Goal: Task Accomplishment & Management: Find specific page/section

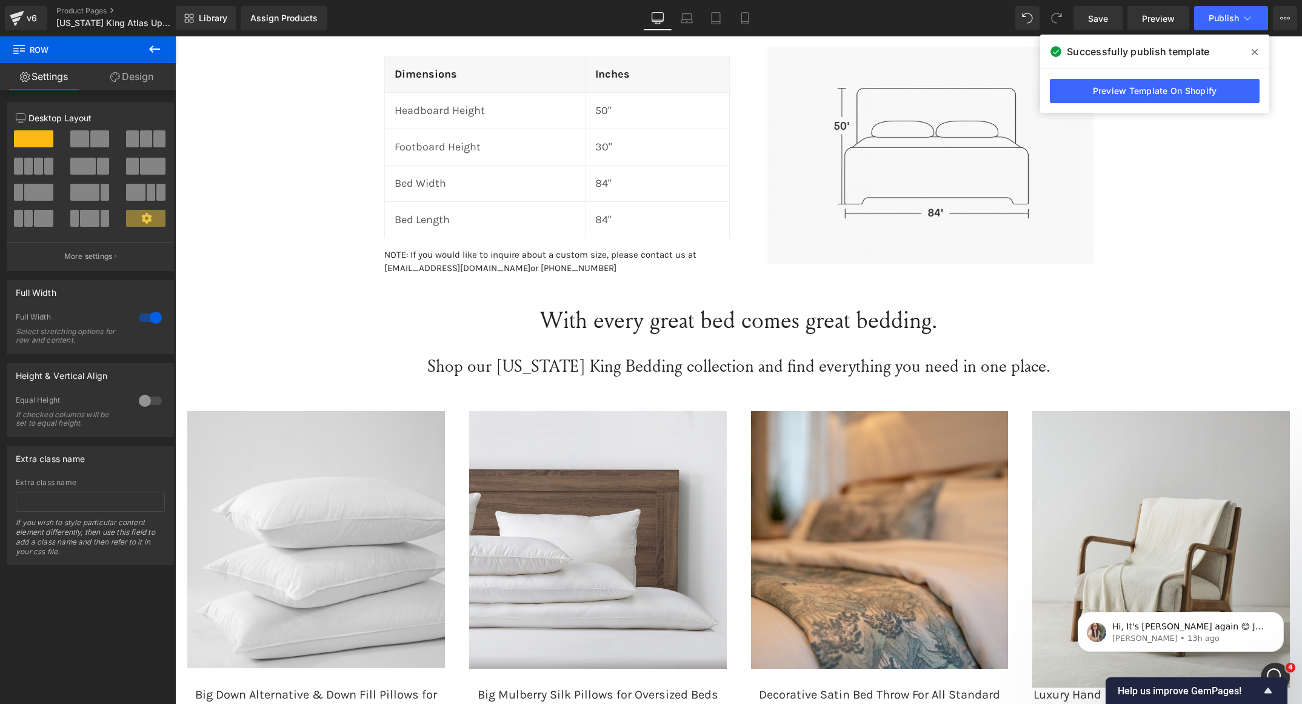
scroll to position [4503, 0]
click at [1156, 630] on span "Hi, It's [PERSON_NAME] again 😊 Just want to follow up since I have not received…" at bounding box center [1190, 674] width 156 height 106
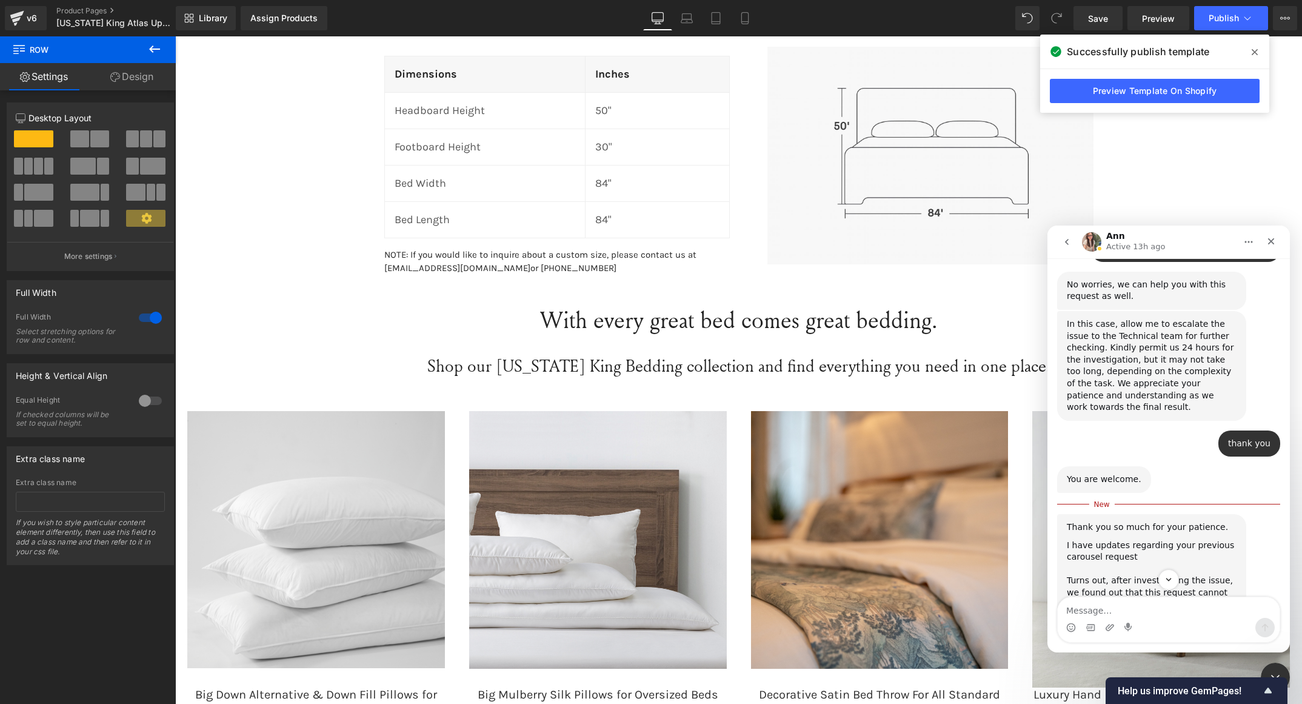
scroll to position [3913, 0]
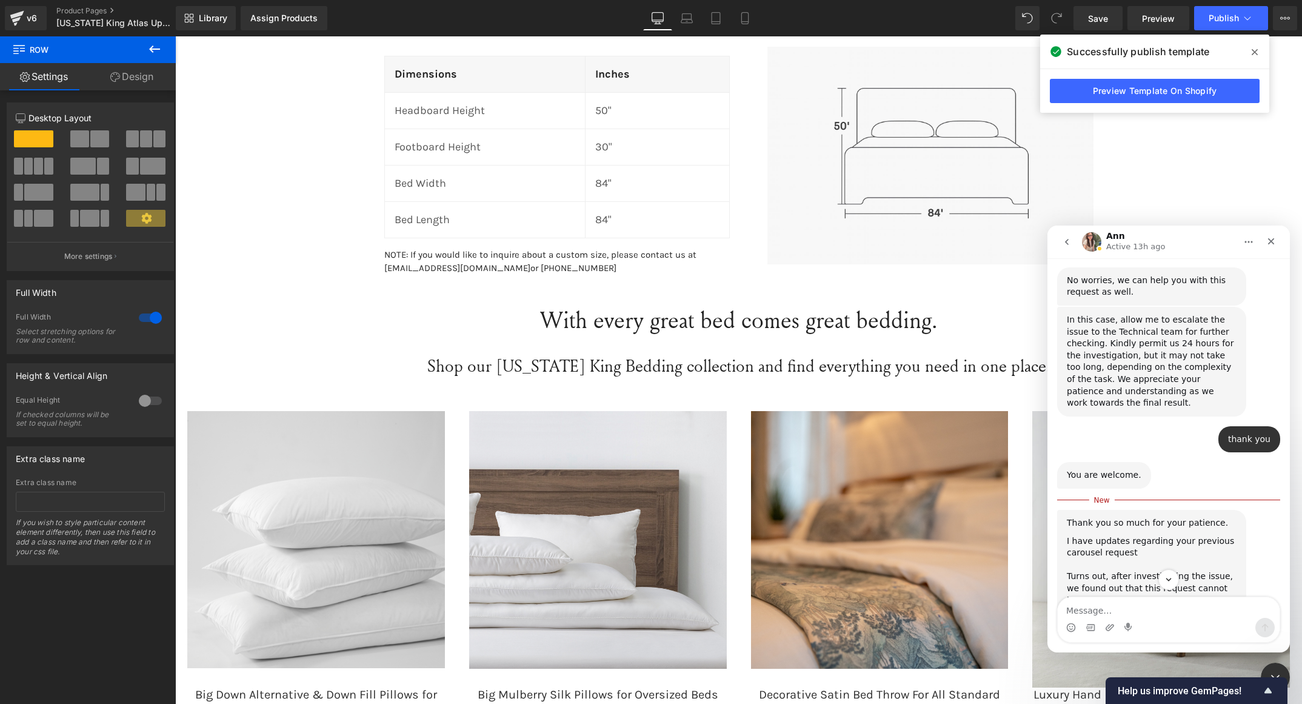
click at [1216, 678] on img "Ann says…" at bounding box center [1148, 710] width 162 height 64
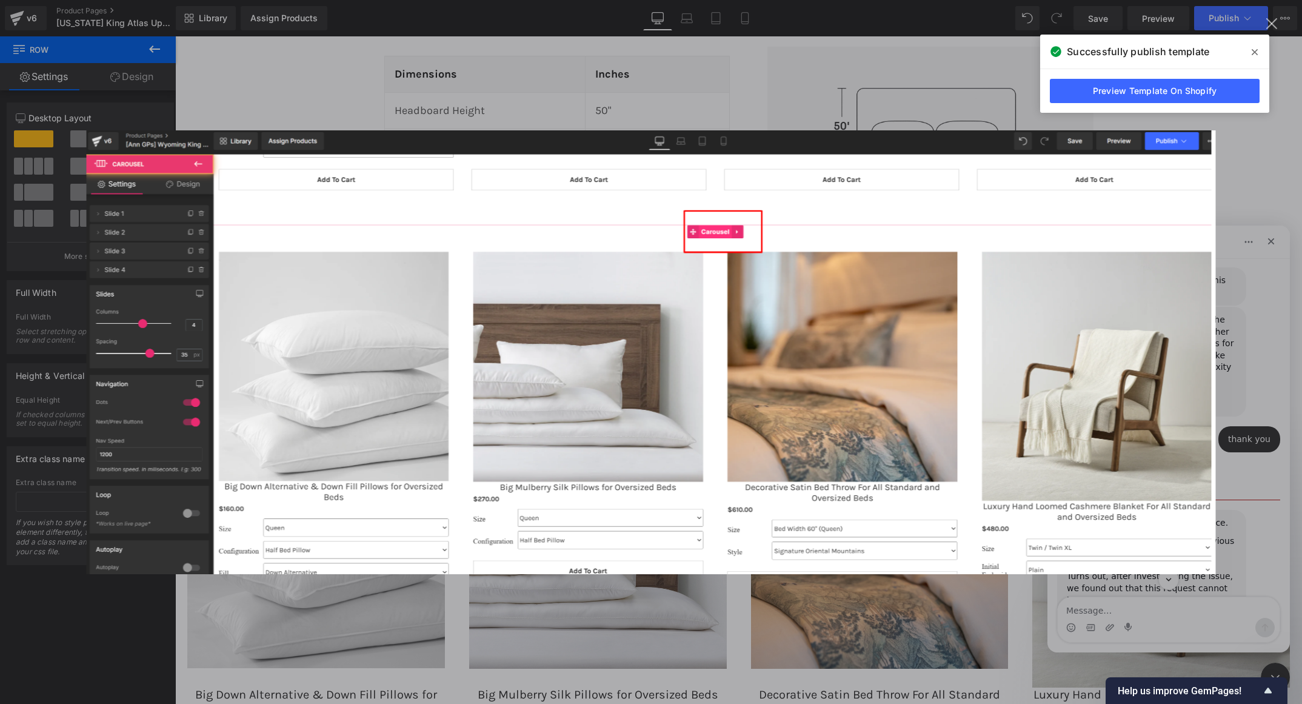
click at [1262, 184] on div "Intercom messenger" at bounding box center [651, 352] width 1302 height 704
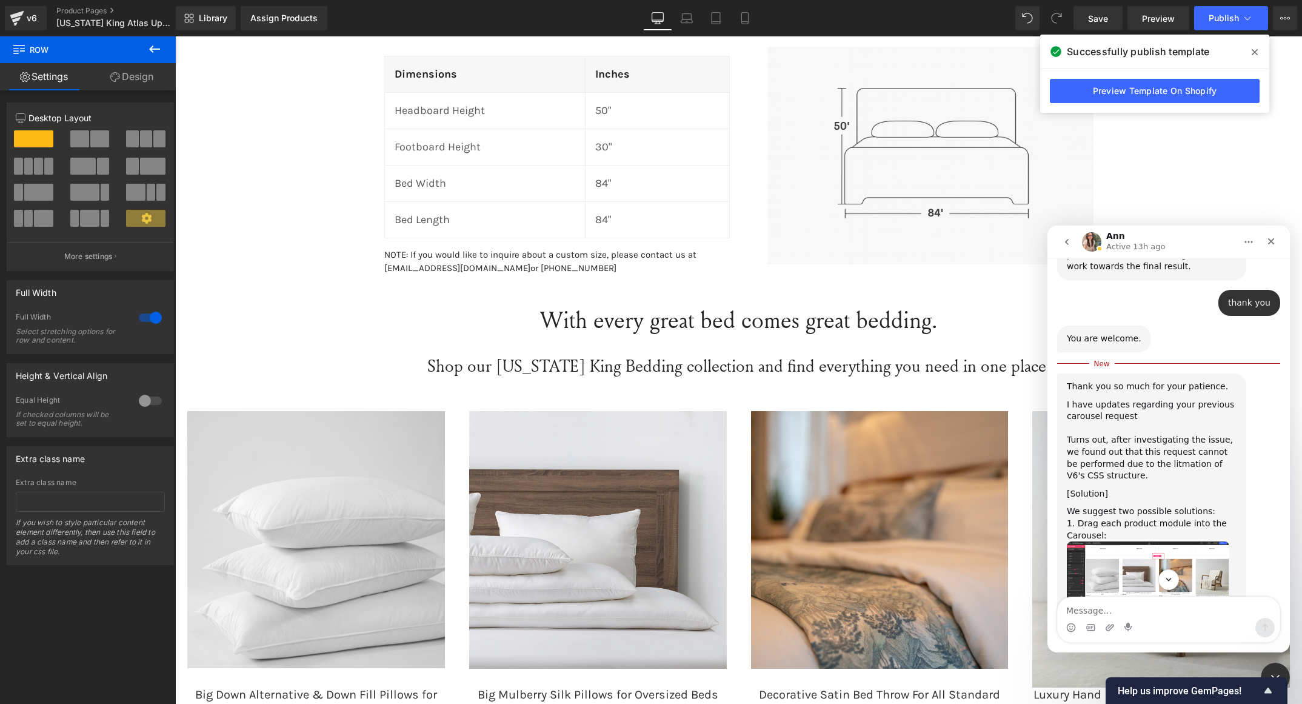
scroll to position [4050, 0]
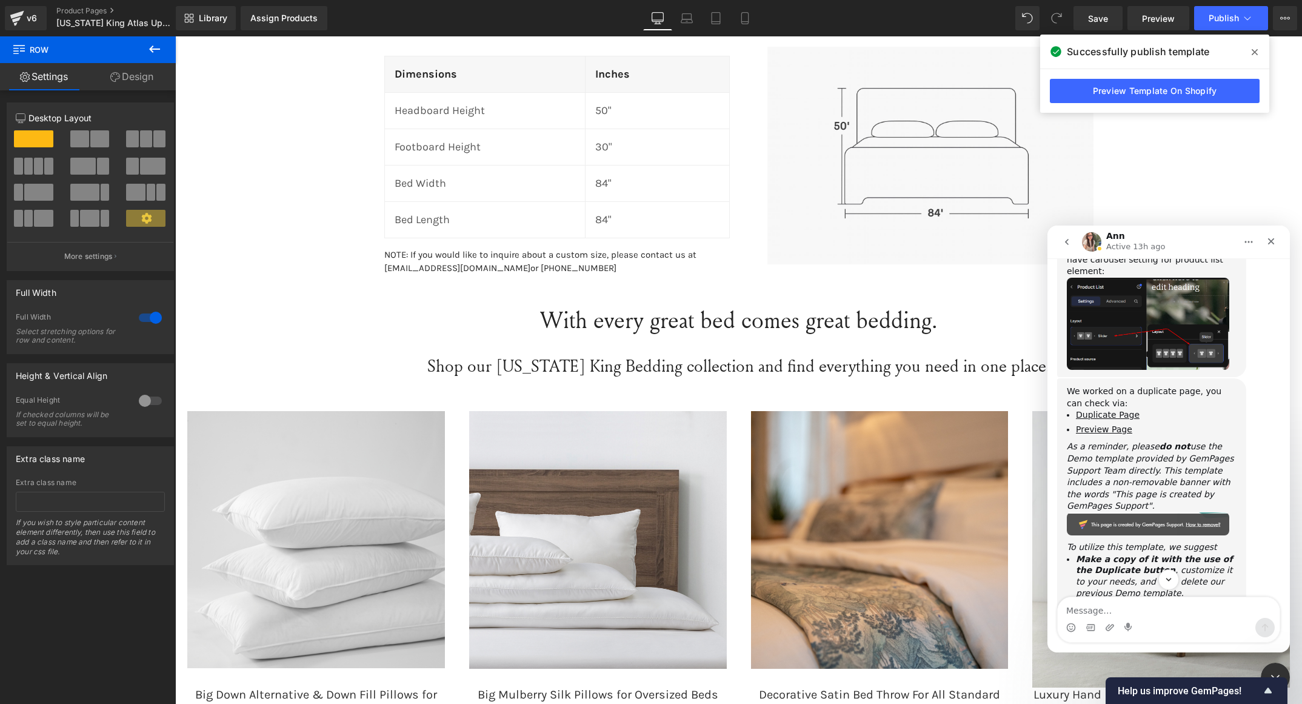
scroll to position [4436, 0]
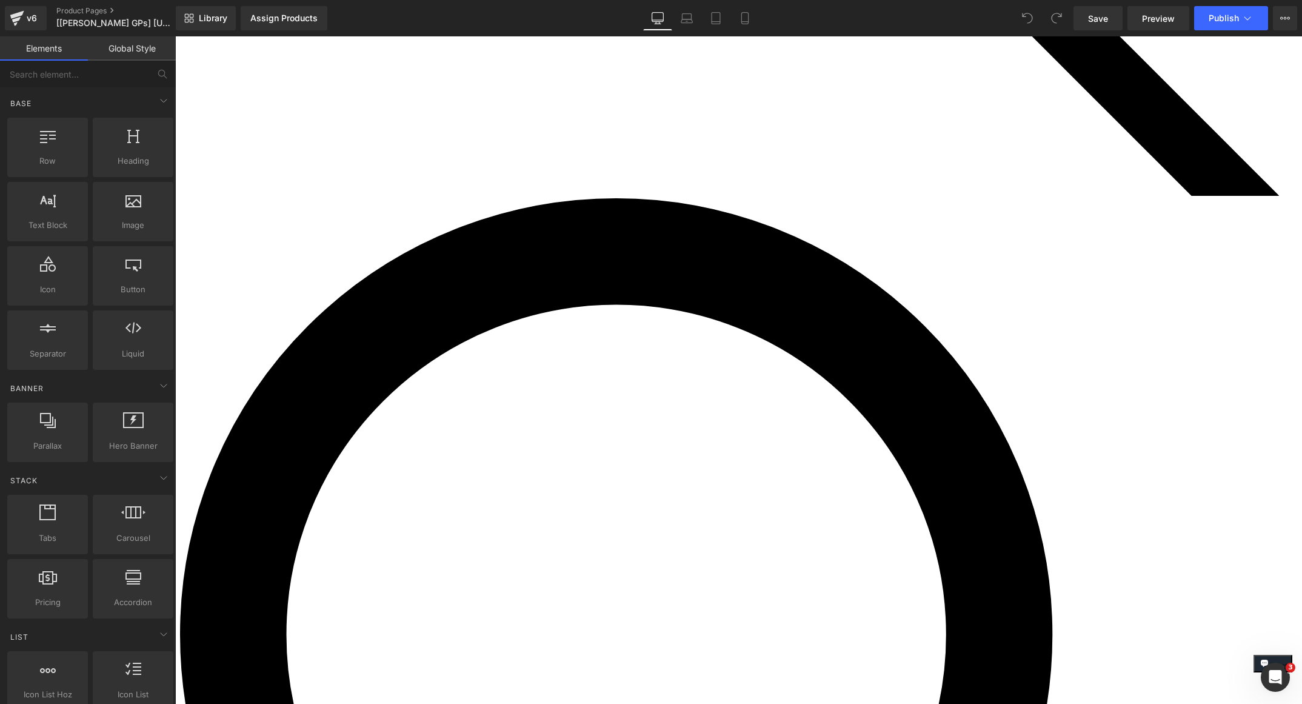
scroll to position [1522, 0]
